Goal: Find specific page/section: Find specific page/section

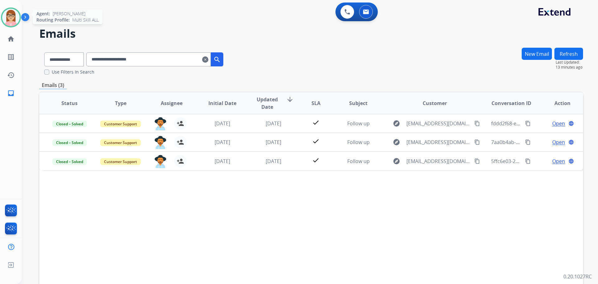
click at [9, 16] on img at bounding box center [10, 17] width 17 height 17
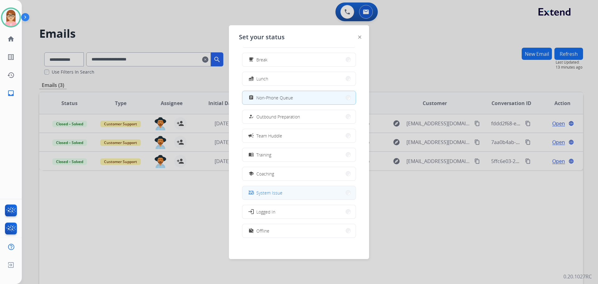
scroll to position [21, 0]
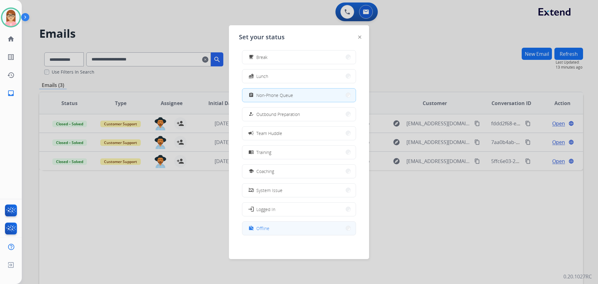
click at [277, 227] on button "work_off Offline" at bounding box center [298, 227] width 113 height 13
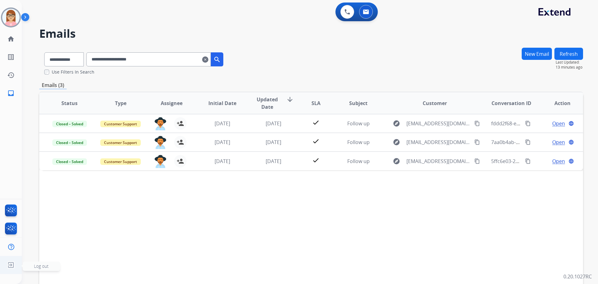
click at [9, 267] on img at bounding box center [10, 265] width 11 height 12
